Goal: Transaction & Acquisition: Purchase product/service

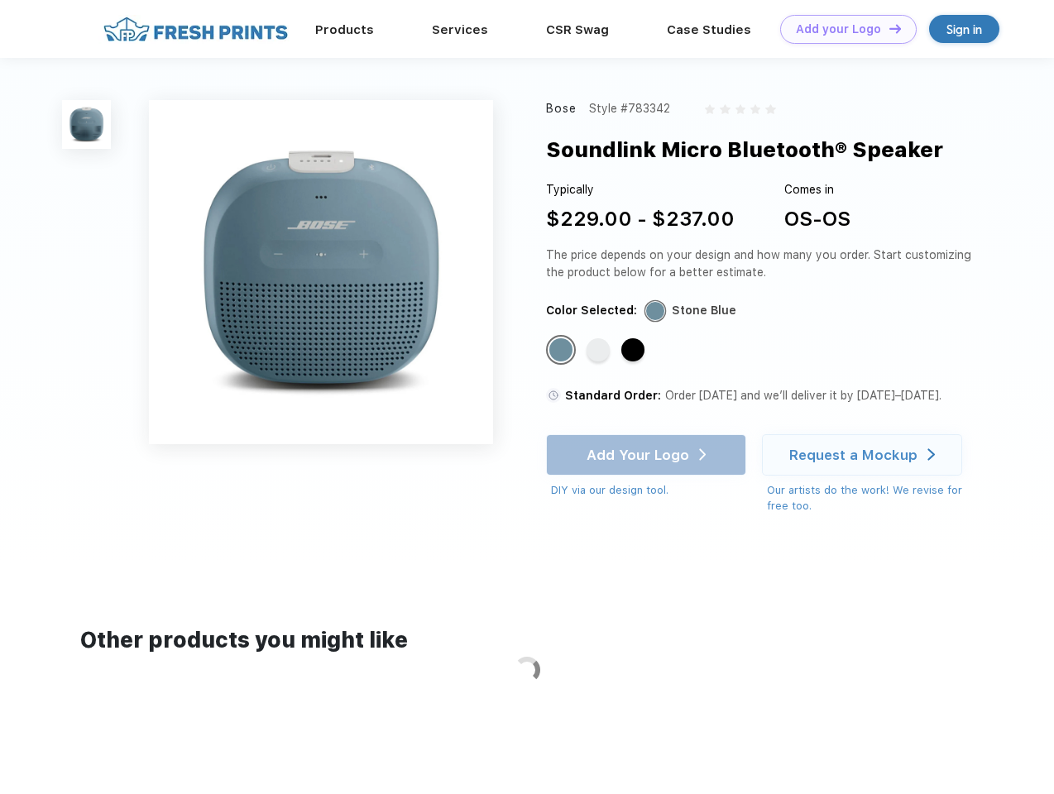
click at [842, 29] on link "Add your Logo Design Tool" at bounding box center [848, 29] width 137 height 29
click at [0, 0] on div "Design Tool" at bounding box center [0, 0] width 0 height 0
click at [888, 28] on link "Add your Logo Design Tool" at bounding box center [848, 29] width 137 height 29
click at [87, 124] on img at bounding box center [86, 124] width 49 height 49
click at [563, 351] on div "Standard Color" at bounding box center [560, 349] width 23 height 23
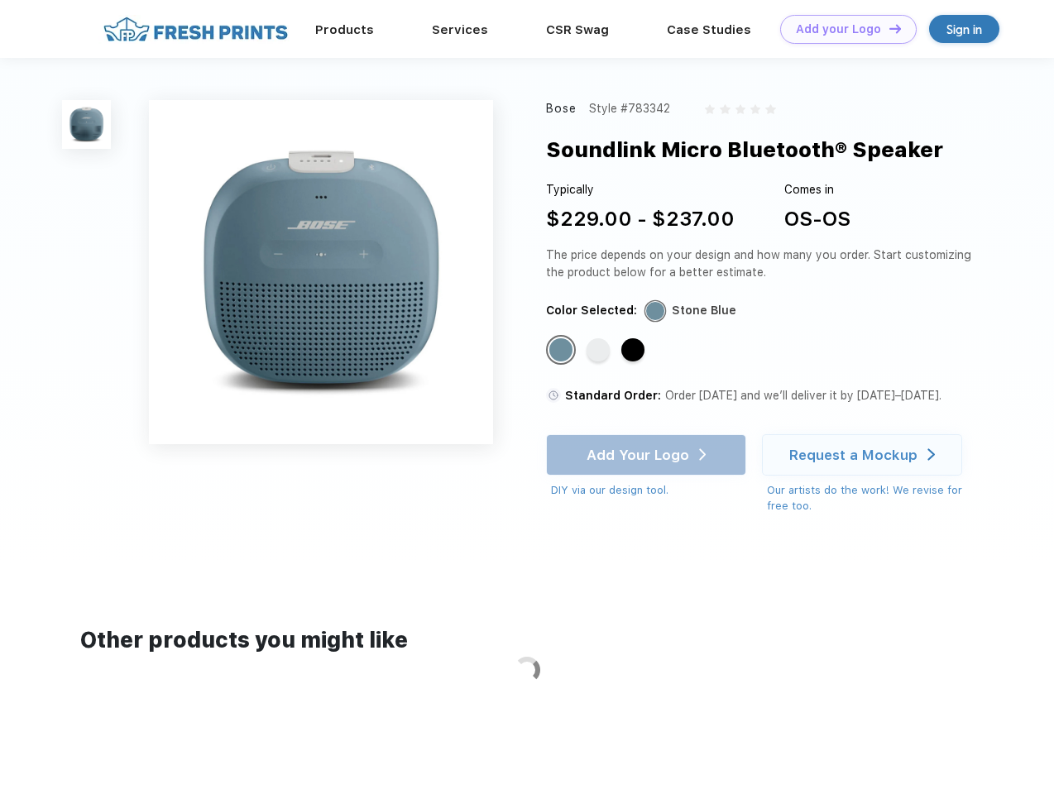
click at [600, 351] on div "Standard Color" at bounding box center [598, 349] width 23 height 23
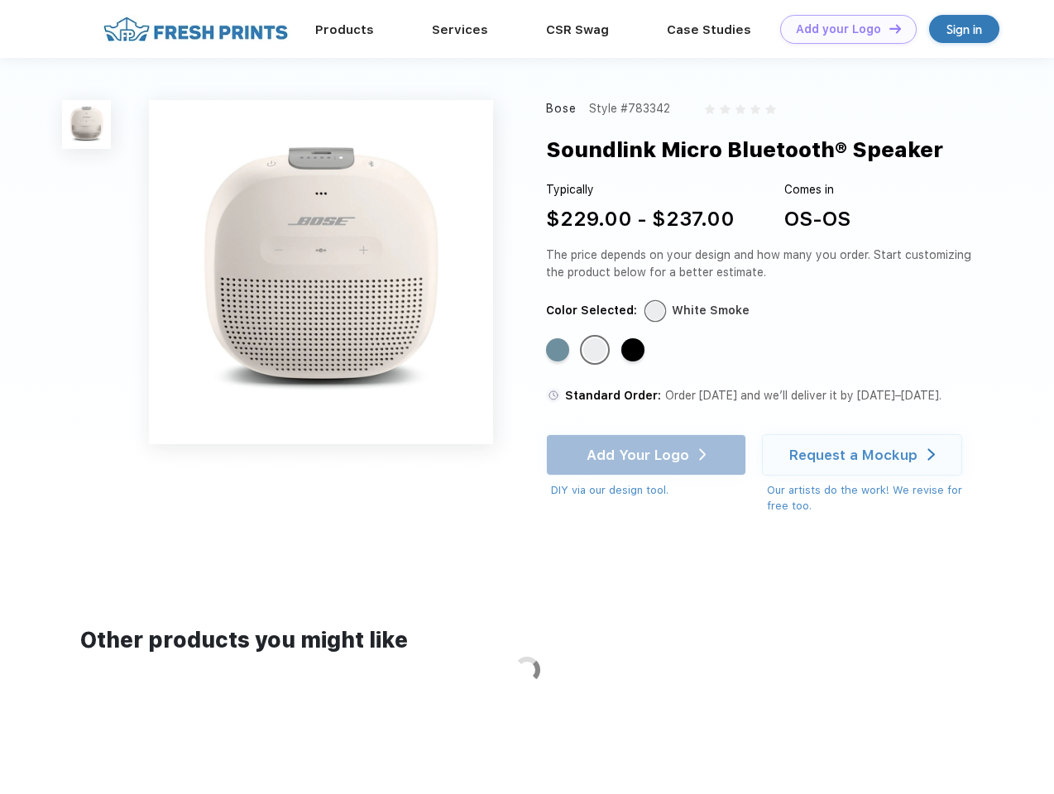
click at [635, 351] on div "Standard Color" at bounding box center [632, 349] width 23 height 23
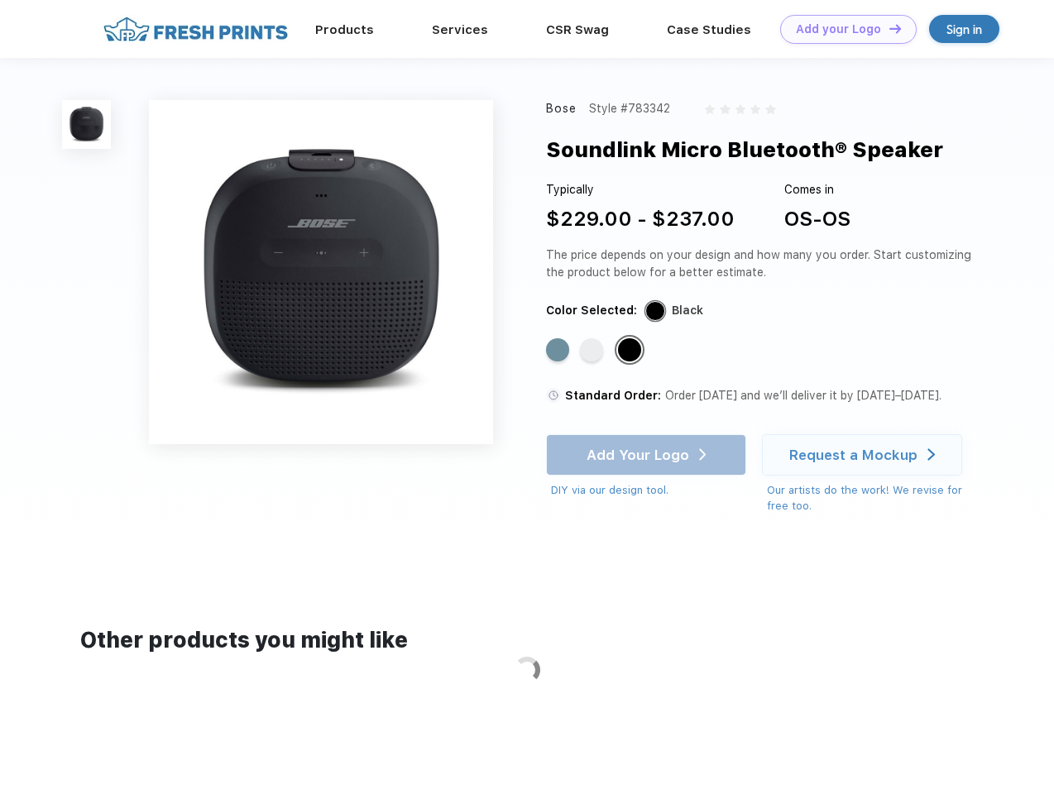
click at [648, 455] on div "Add Your Logo DIY via our design tool. Ah shoot! This product isn't up in our d…" at bounding box center [646, 466] width 200 height 65
click at [865, 455] on div "Request a Mockup" at bounding box center [853, 455] width 128 height 17
